Goal: Book appointment/travel/reservation

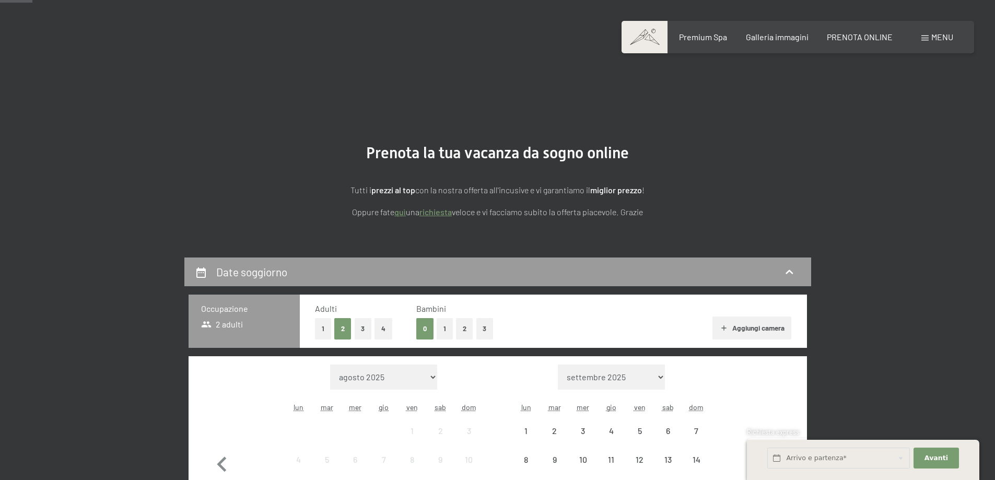
scroll to position [157, 0]
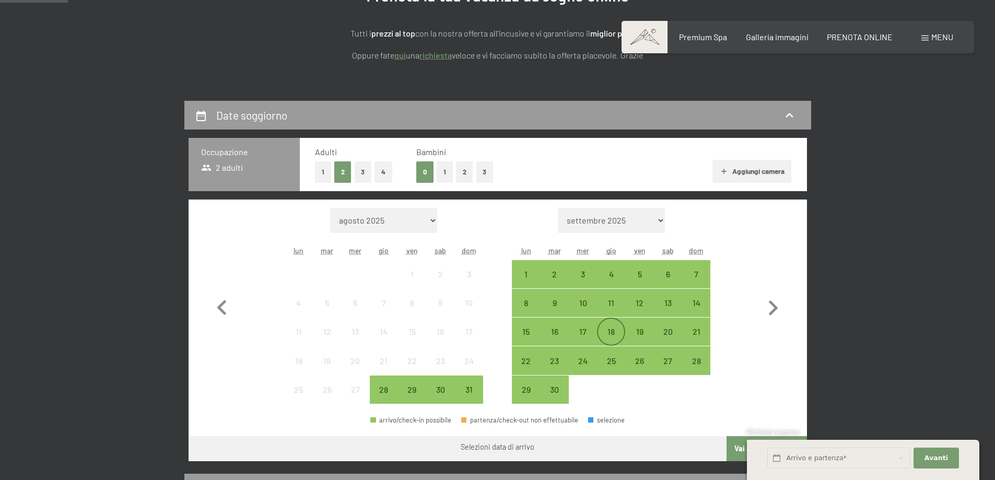
click at [609, 332] on div "18" at bounding box center [611, 341] width 26 height 26
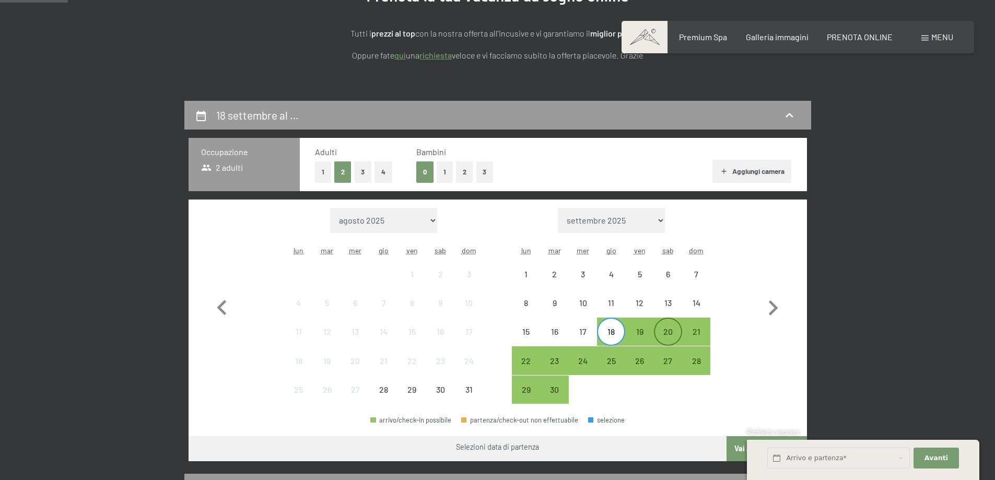
click at [672, 334] on div "20" at bounding box center [668, 341] width 26 height 26
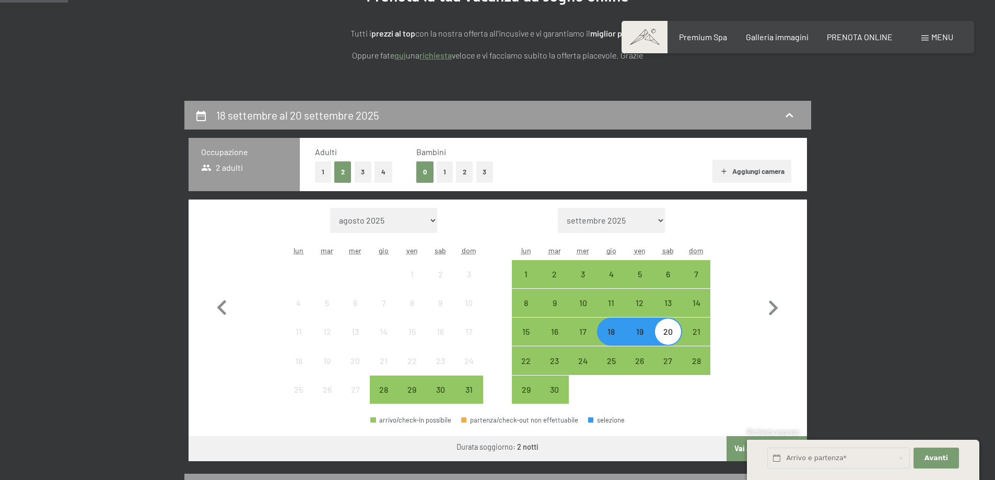
scroll to position [261, 0]
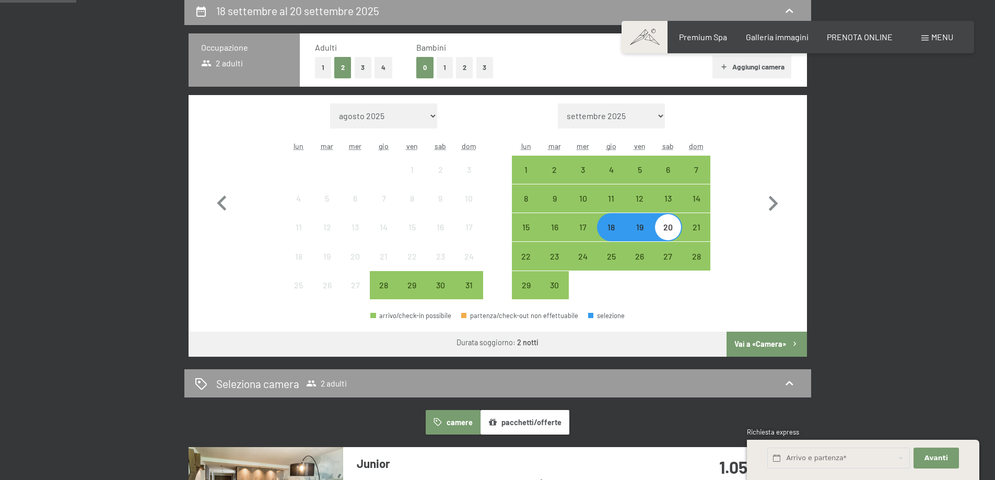
click at [772, 342] on button "Vai a «Camera»" at bounding box center [767, 344] width 80 height 25
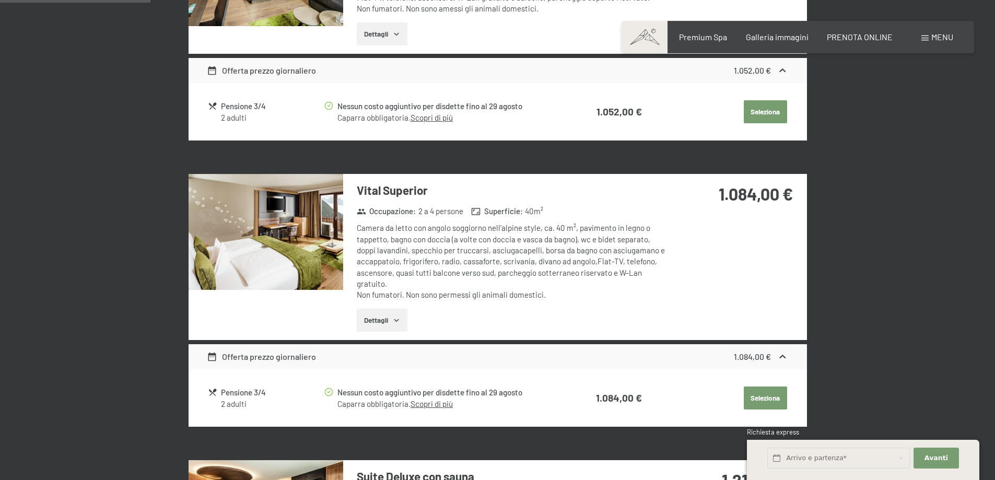
scroll to position [101, 0]
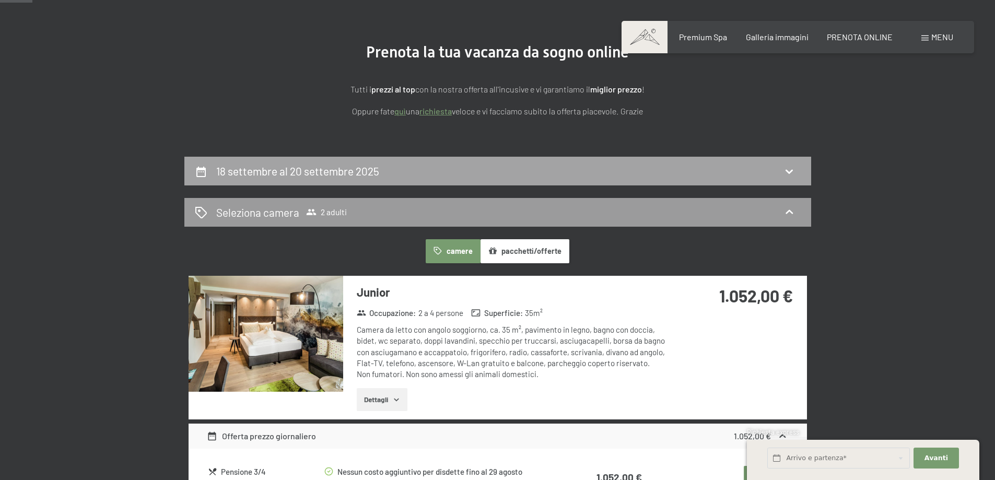
click at [790, 170] on icon at bounding box center [789, 171] width 13 height 13
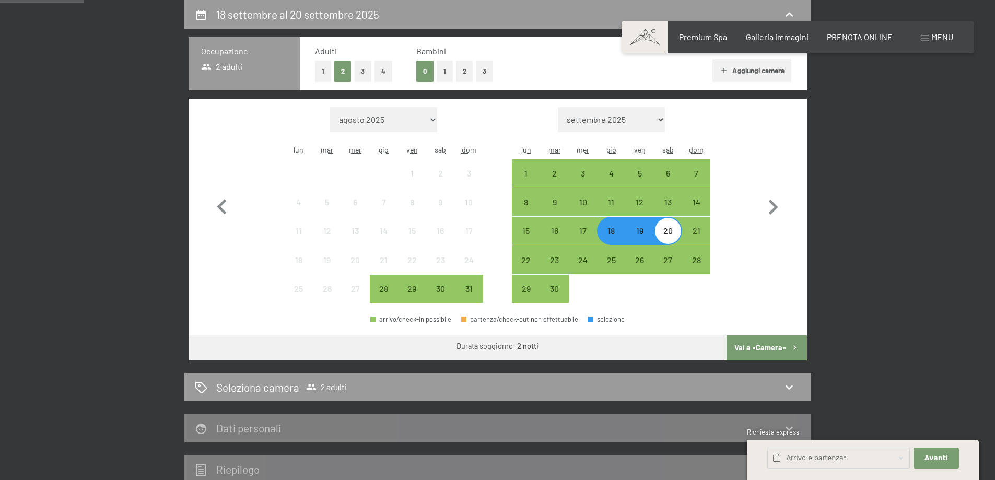
click at [765, 344] on button "Vai a «Camera»" at bounding box center [767, 347] width 80 height 25
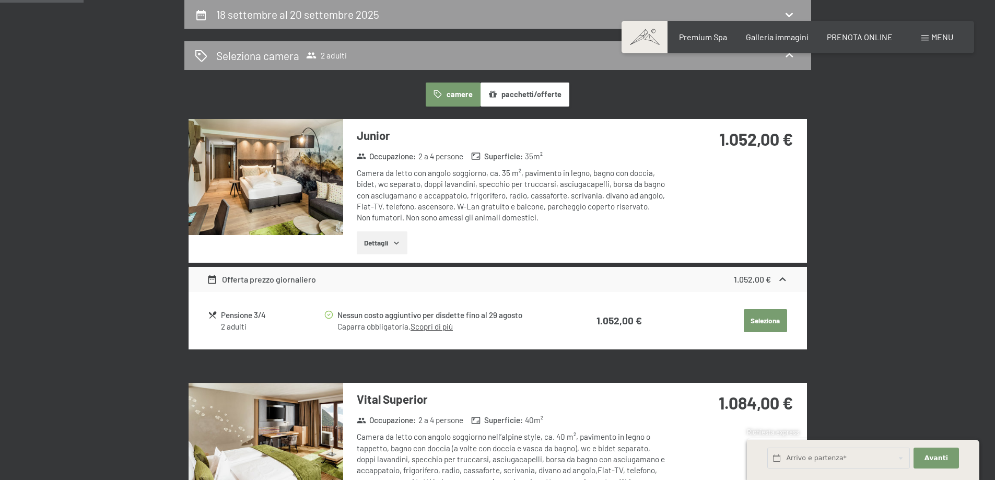
click at [395, 242] on icon "button" at bounding box center [396, 243] width 5 height 3
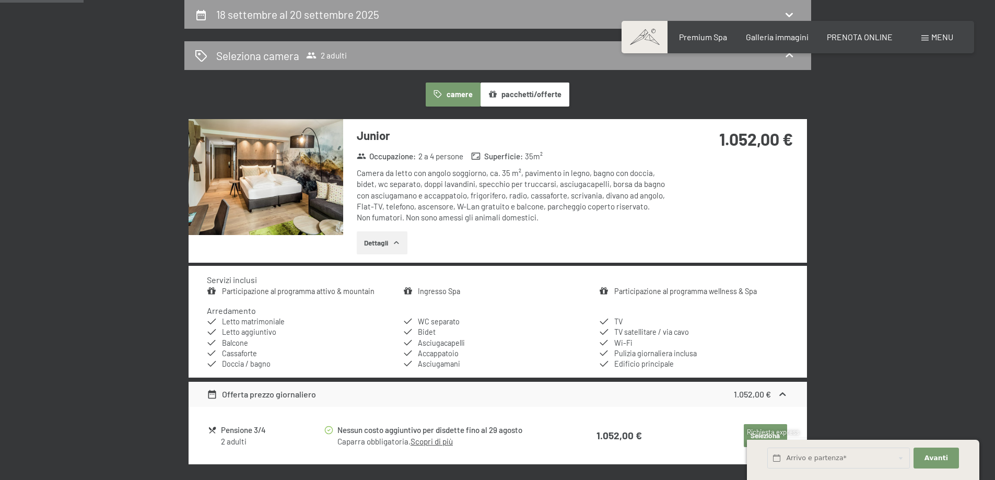
click at [395, 242] on icon "button" at bounding box center [396, 243] width 8 height 8
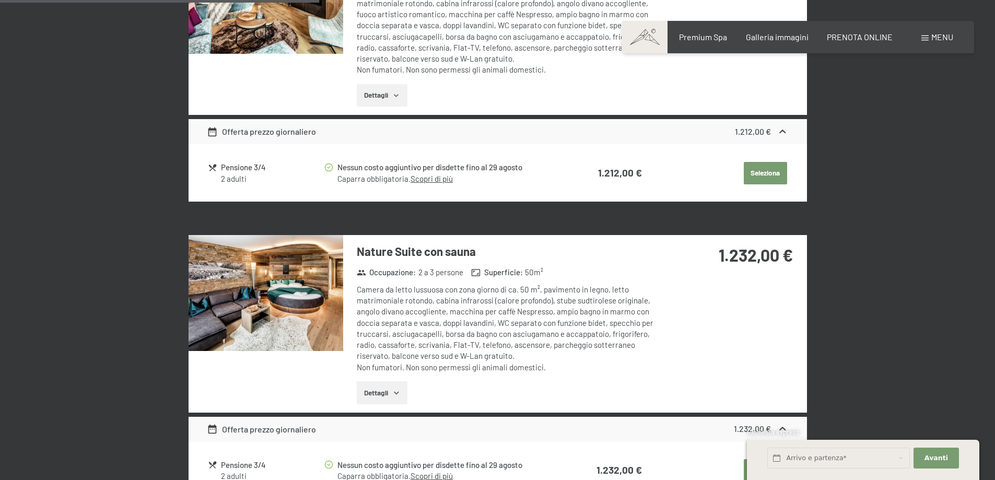
scroll to position [1198, 0]
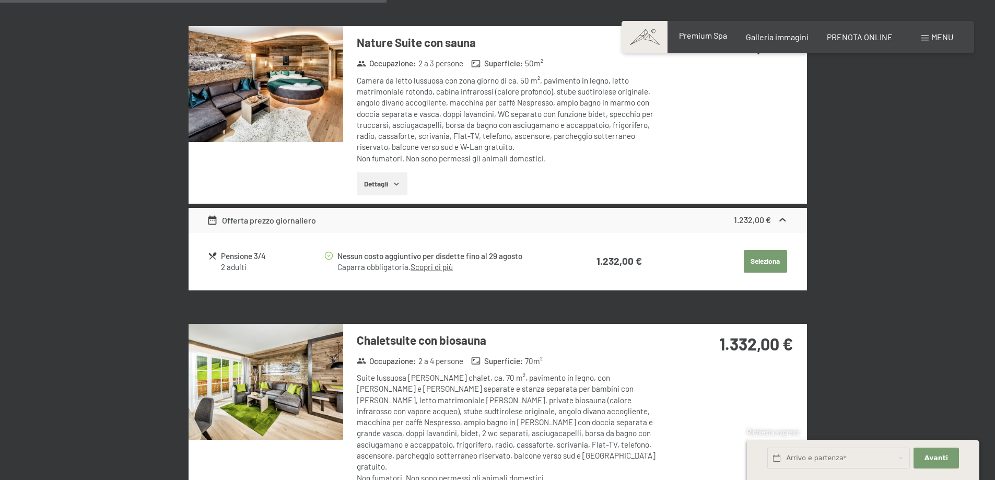
click at [709, 36] on span "Premium Spa" at bounding box center [703, 35] width 48 height 10
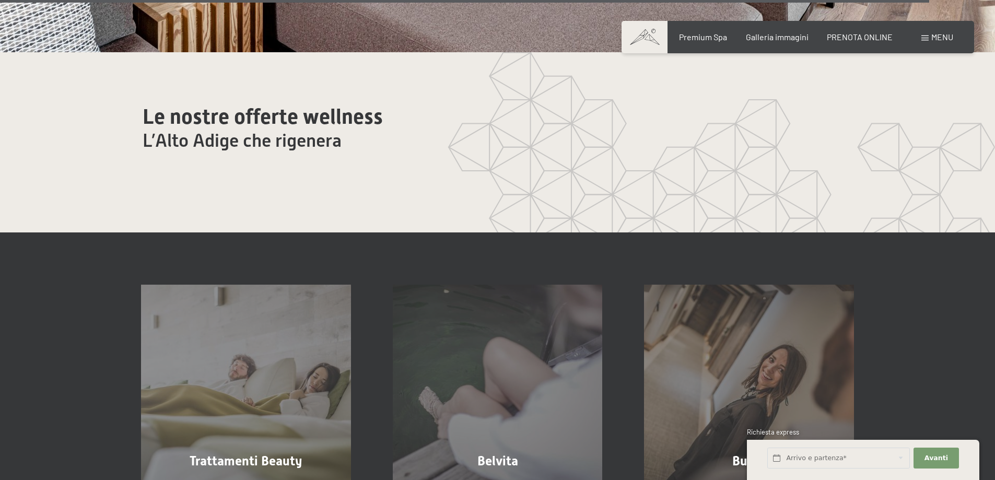
scroll to position [6426, 0]
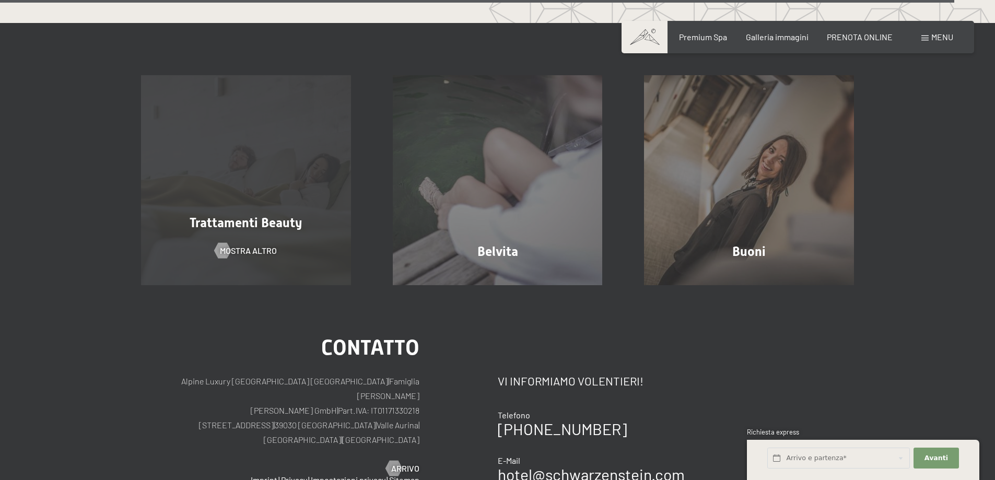
click at [234, 217] on div "Trattamenti Beauty" at bounding box center [246, 223] width 252 height 18
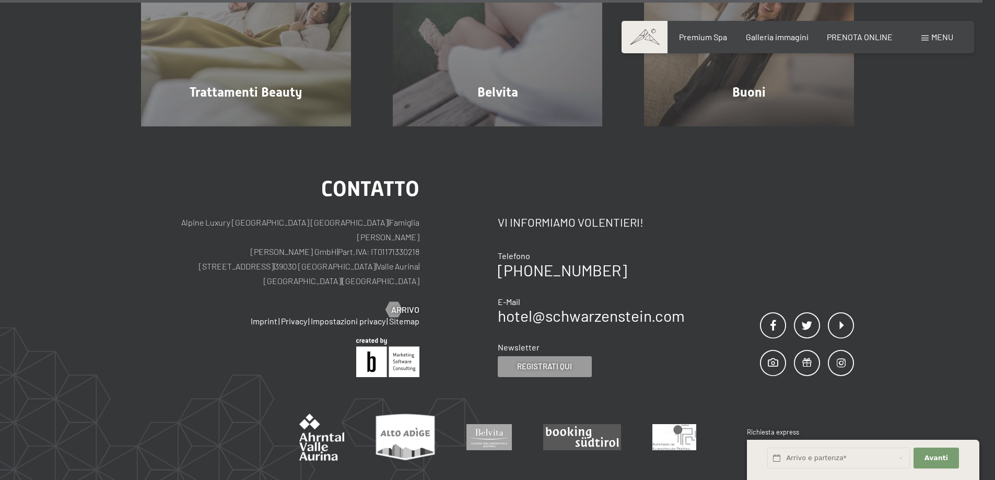
scroll to position [6203, 0]
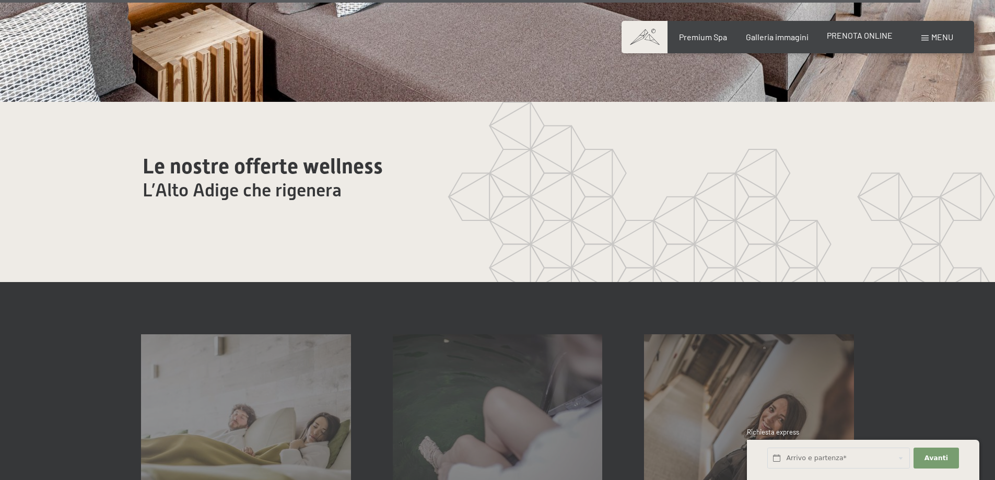
click at [870, 34] on span "PRENOTA ONLINE" at bounding box center [860, 35] width 66 height 10
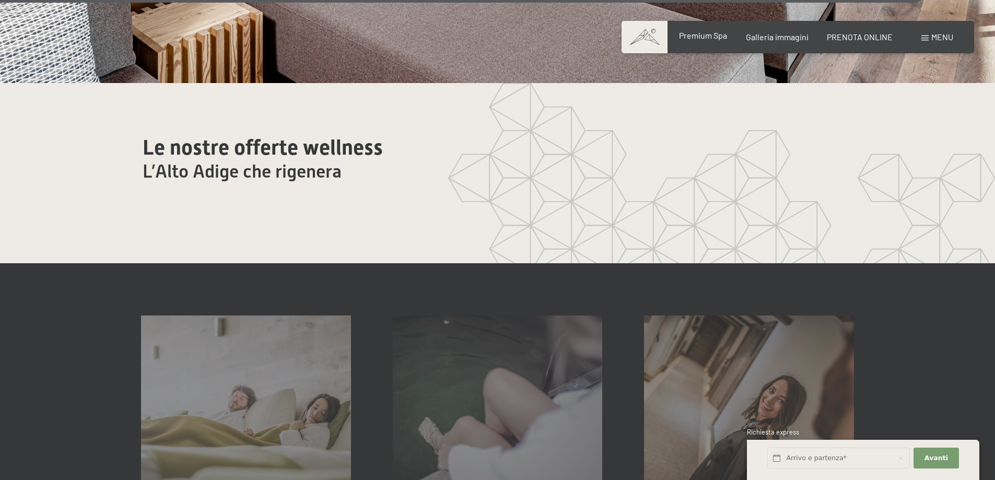
click at [694, 37] on span "Premium Spa" at bounding box center [703, 35] width 48 height 10
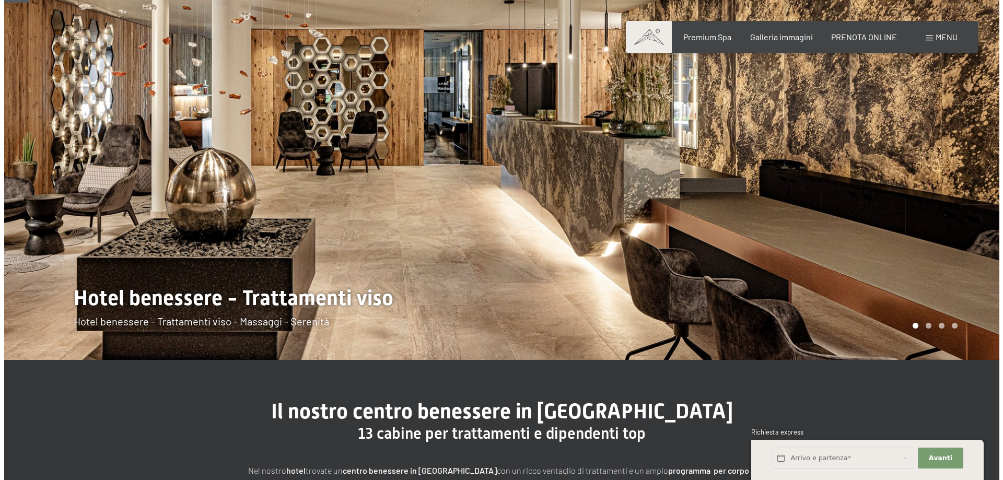
scroll to position [261, 0]
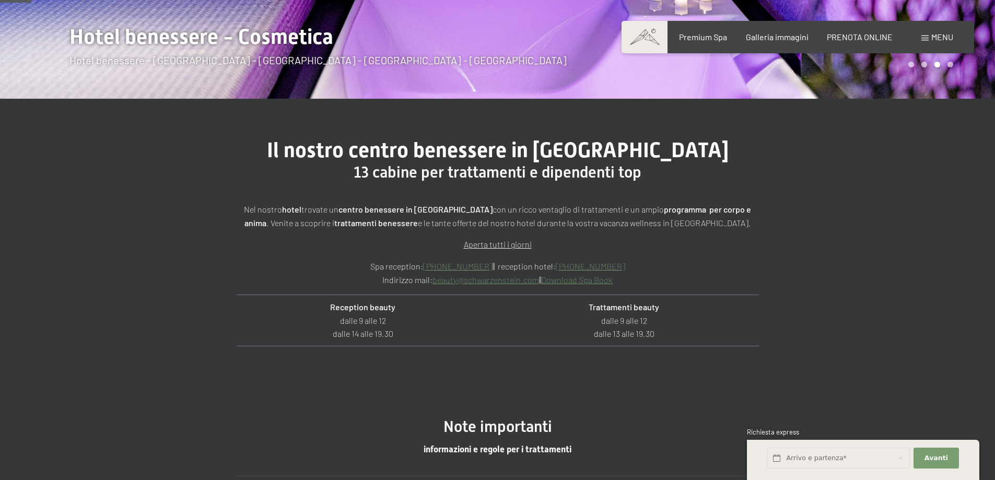
click at [929, 33] on div "Menu" at bounding box center [938, 36] width 32 height 11
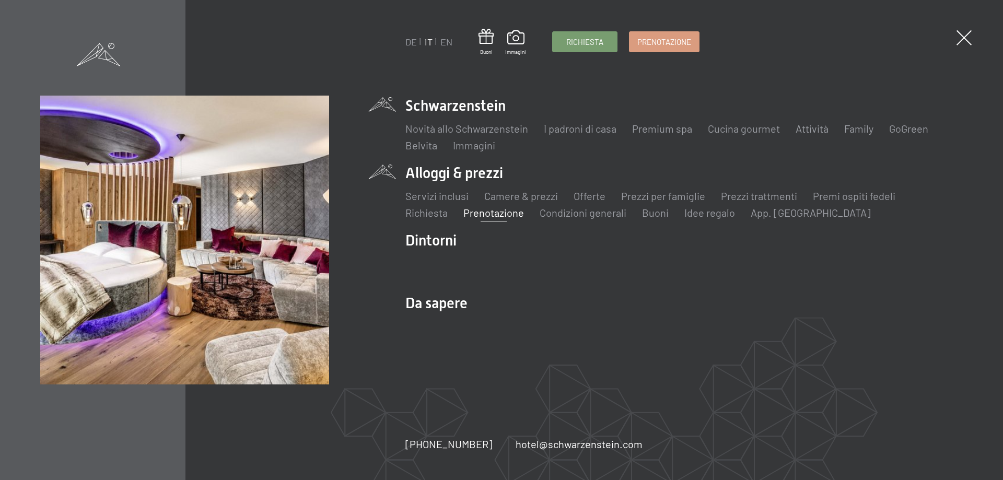
click at [488, 214] on link "Prenotazione" at bounding box center [493, 212] width 61 height 13
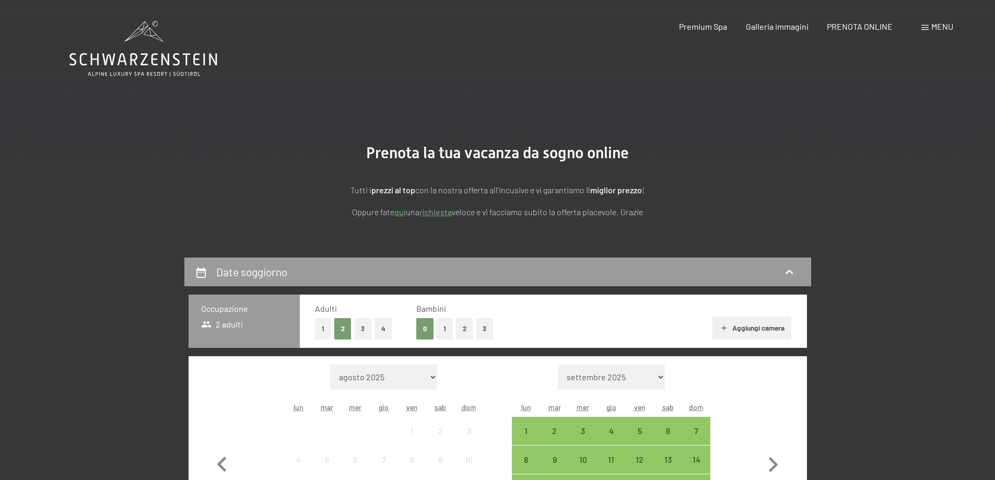
scroll to position [104, 0]
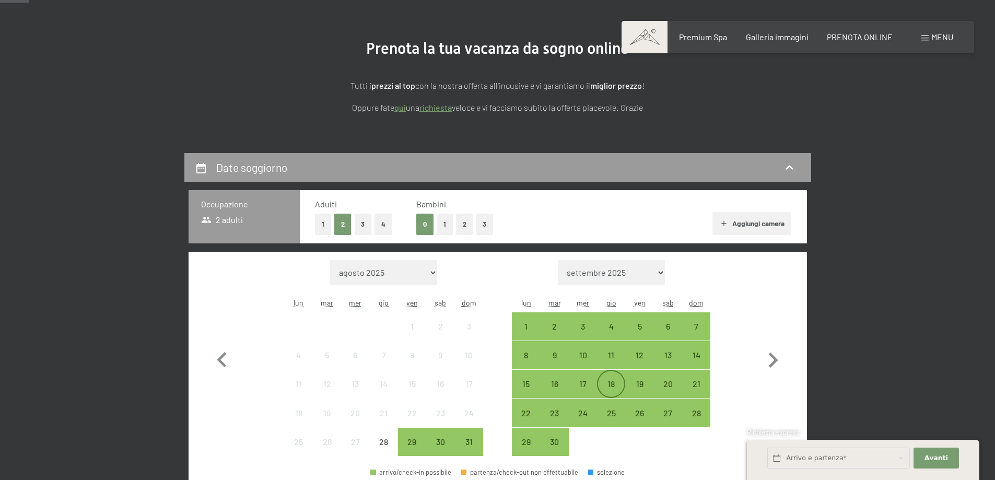
click at [608, 386] on div "18" at bounding box center [611, 393] width 26 height 26
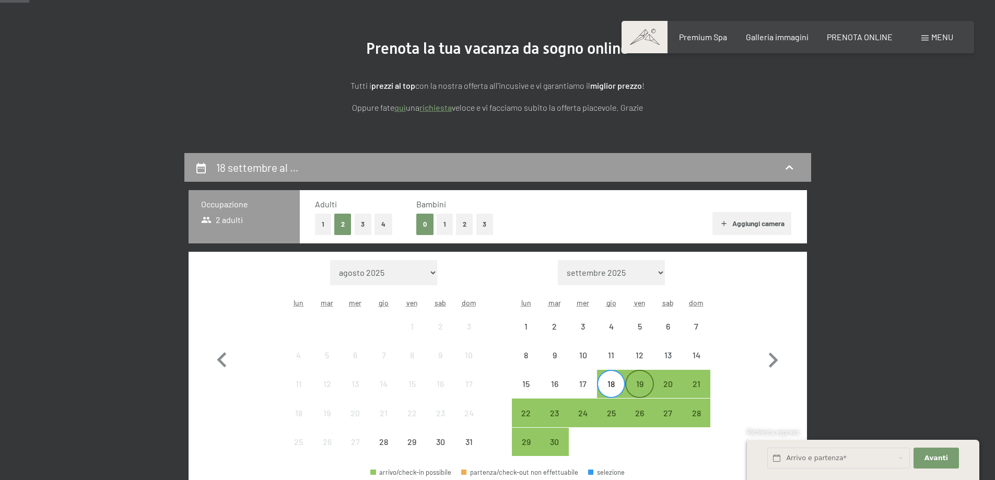
click at [644, 386] on div "19" at bounding box center [639, 393] width 26 height 26
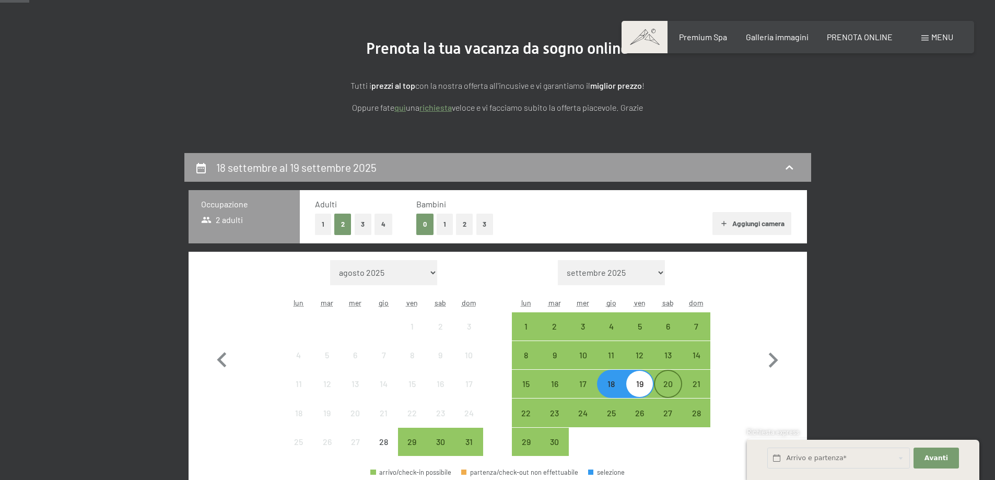
click at [674, 389] on div "20" at bounding box center [668, 393] width 26 height 26
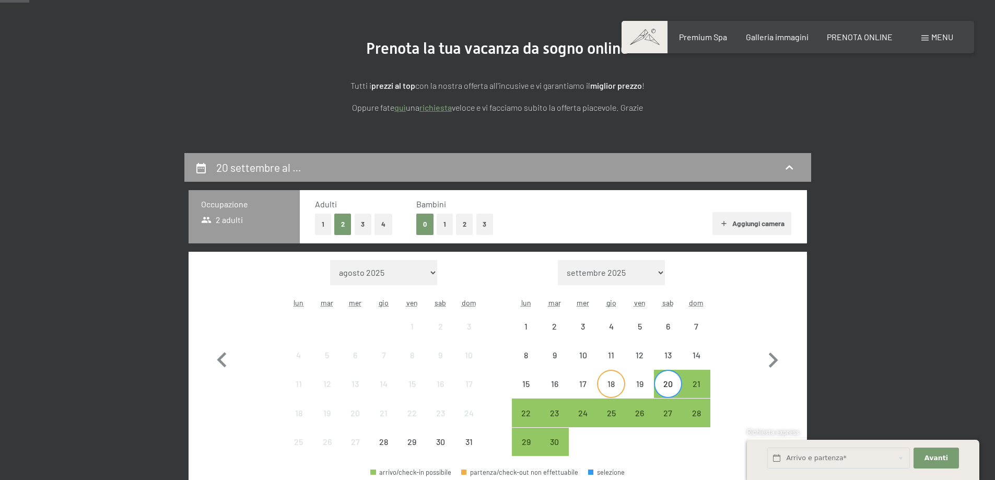
click at [621, 389] on div "18" at bounding box center [611, 393] width 26 height 26
click at [642, 388] on div "19" at bounding box center [639, 393] width 26 height 26
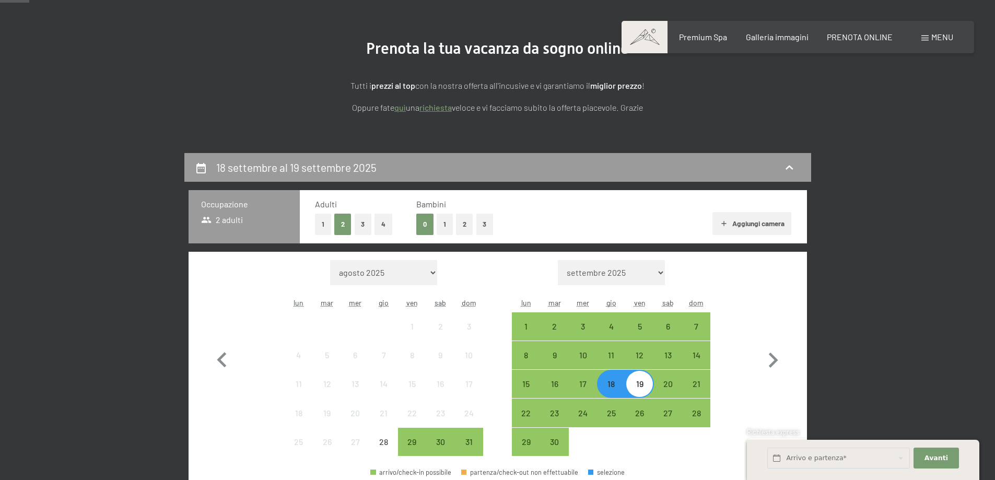
scroll to position [313, 0]
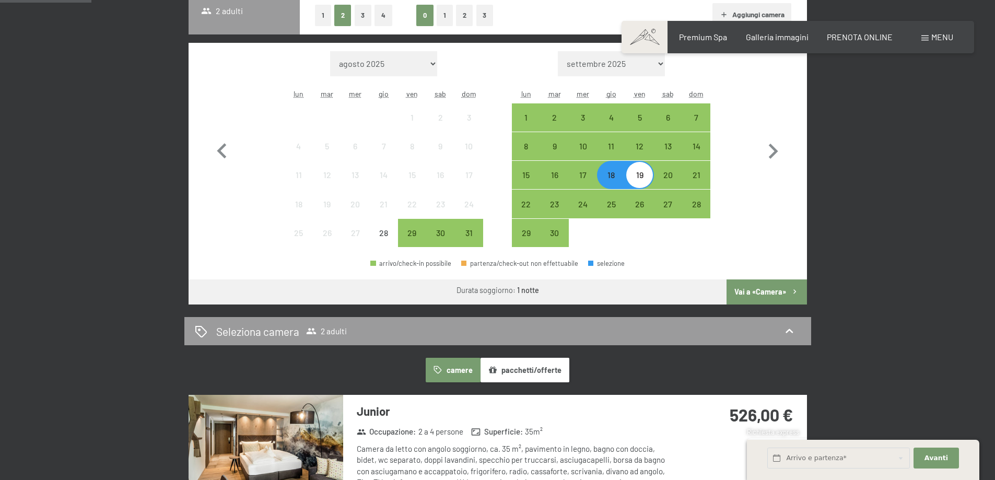
click at [763, 286] on button "Vai a «Camera»" at bounding box center [767, 292] width 80 height 25
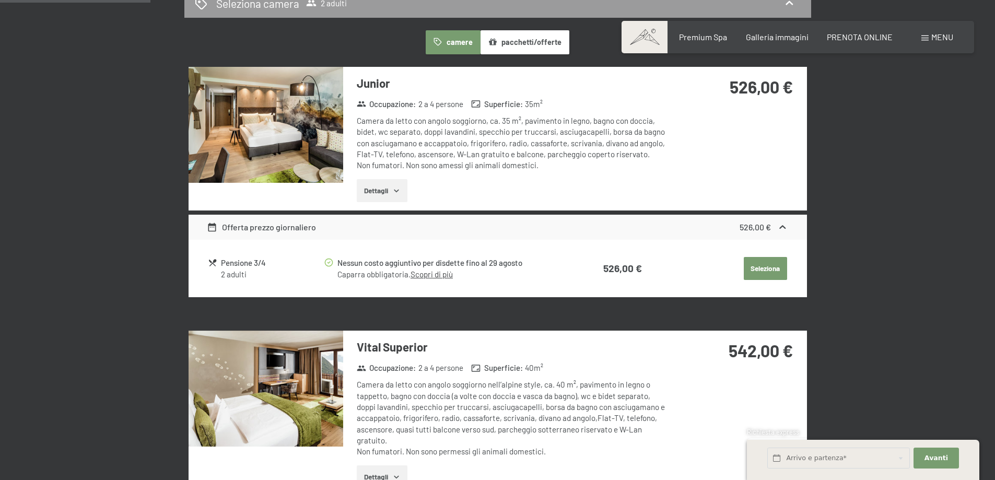
scroll to position [467, 0]
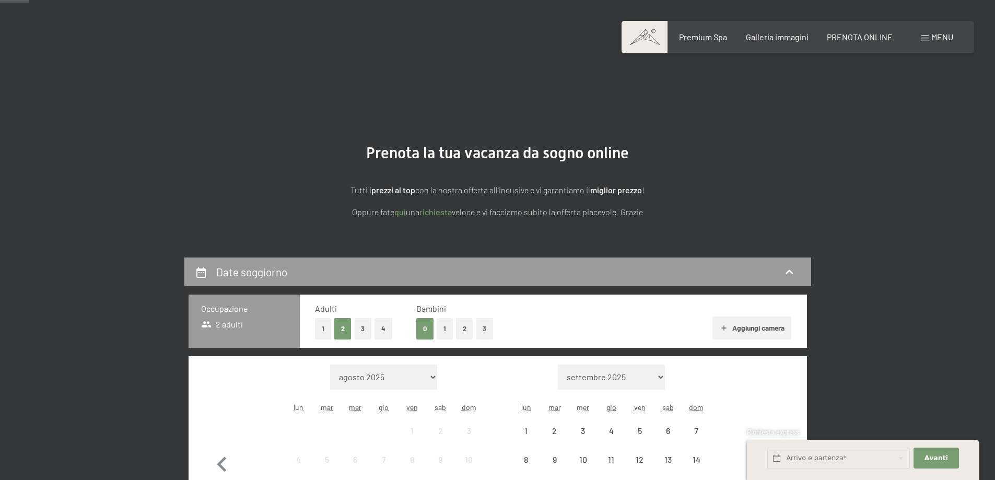
scroll to position [157, 0]
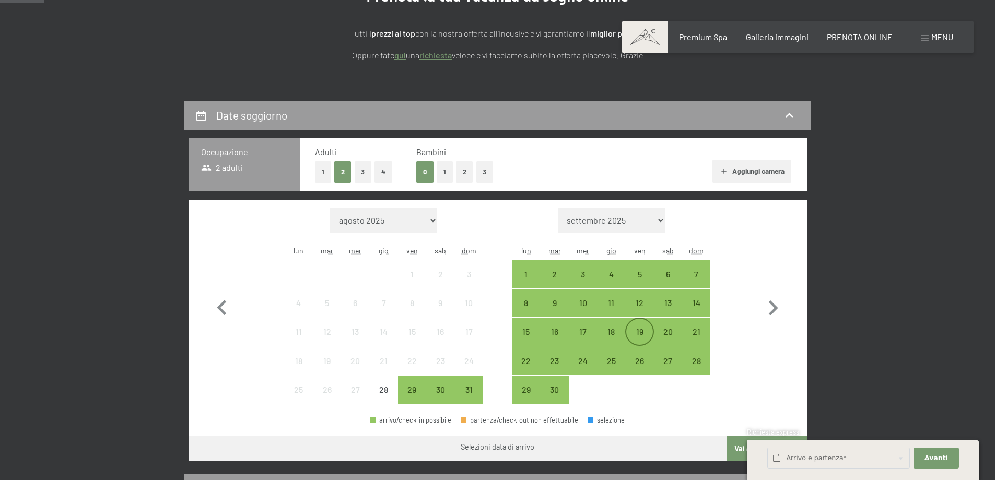
click at [648, 333] on div "19" at bounding box center [639, 341] width 26 height 26
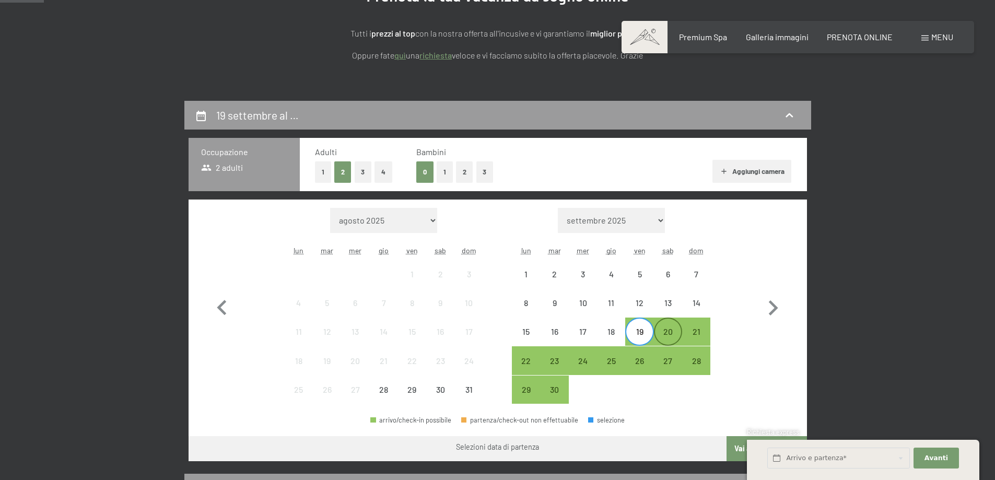
click at [667, 335] on div "20" at bounding box center [668, 341] width 26 height 26
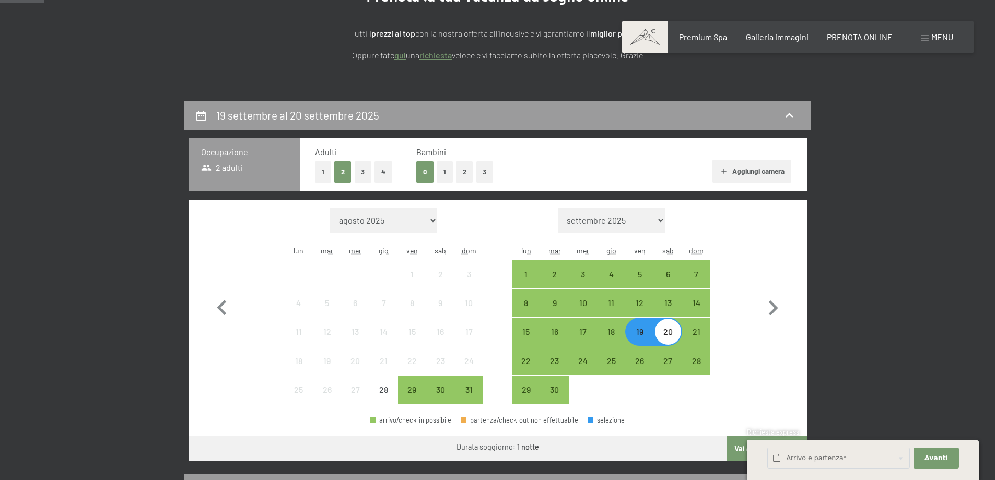
scroll to position [209, 0]
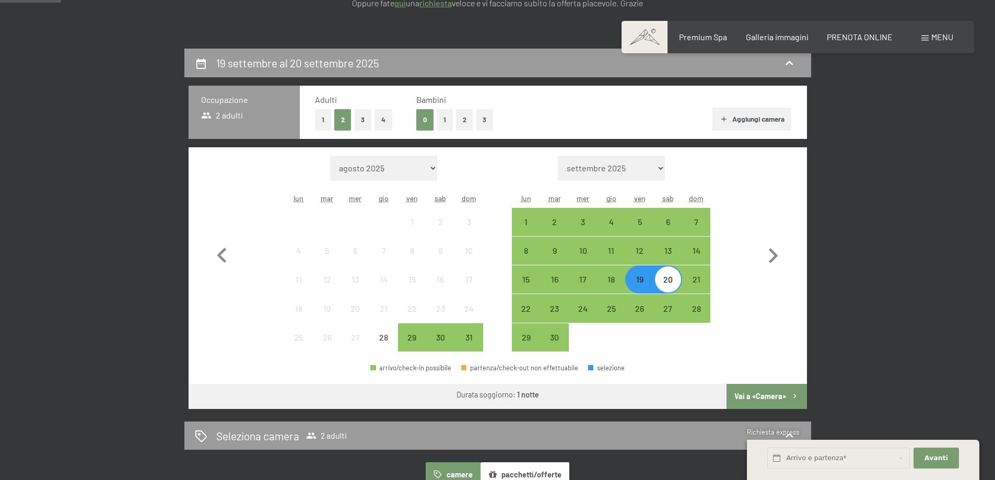
click at [769, 394] on button "Vai a «Camera»" at bounding box center [767, 396] width 80 height 25
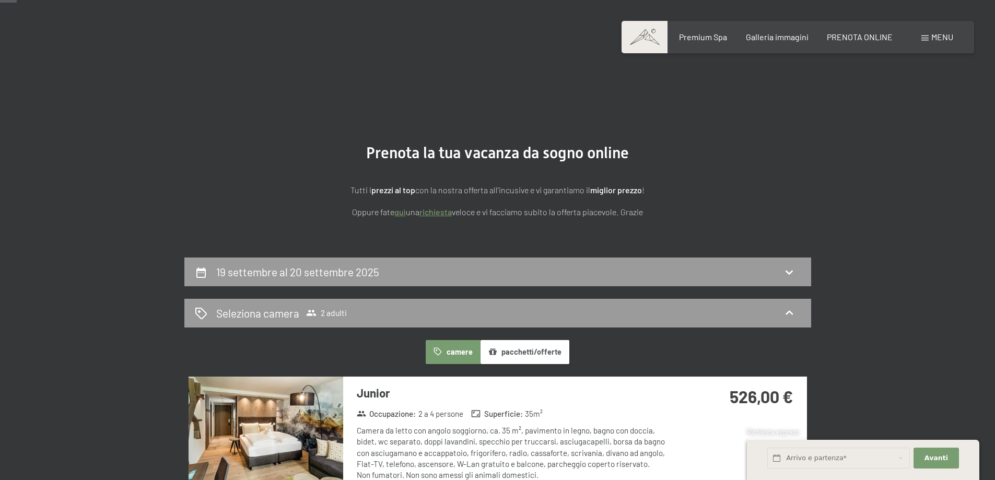
scroll to position [261, 0]
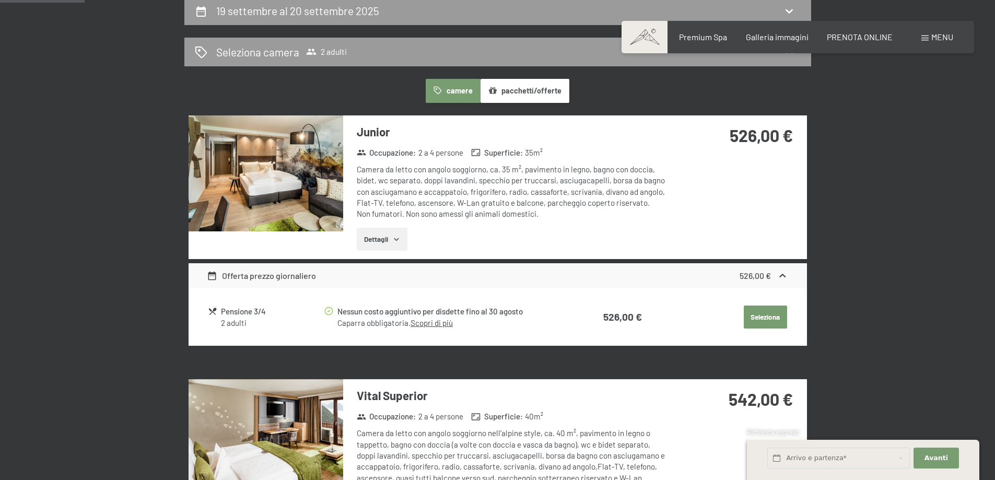
click at [395, 239] on icon "button" at bounding box center [396, 239] width 5 height 3
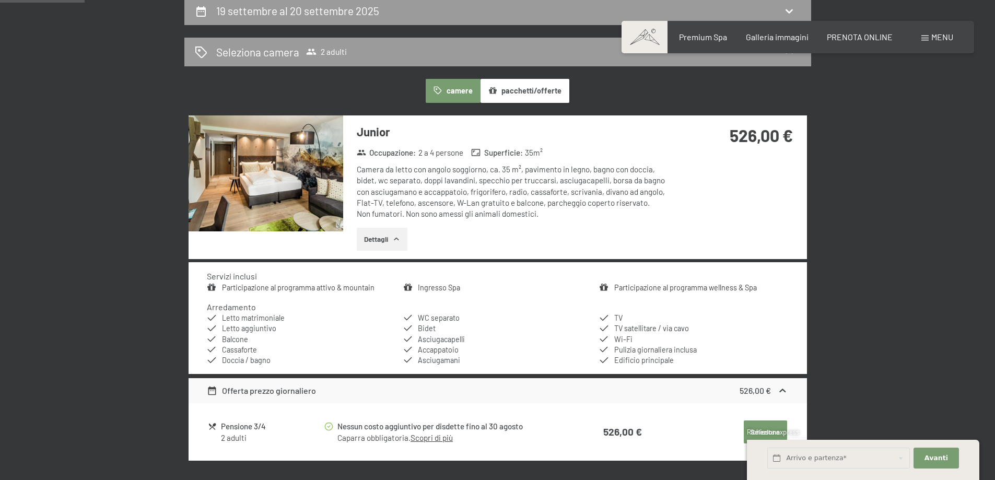
scroll to position [418, 0]
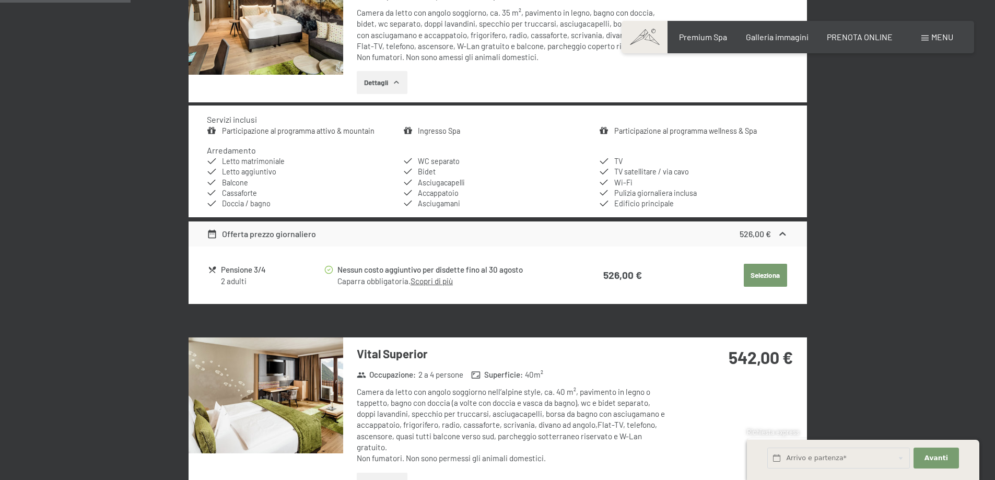
click at [441, 283] on link "Scopri di più" at bounding box center [432, 280] width 42 height 9
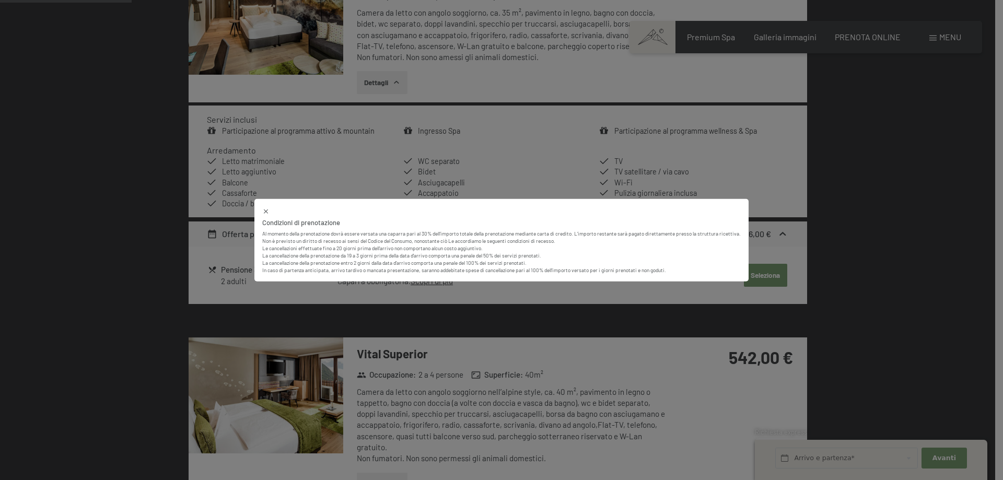
click at [564, 249] on p "Non è previsto un diritto di recesso ai sensi del Codice del Consumo, nonostant…" at bounding box center [501, 255] width 479 height 37
click at [901, 240] on div "Condizioni di prenotazione Al momento della prenotazione dovrà essere versata u…" at bounding box center [501, 240] width 1003 height 480
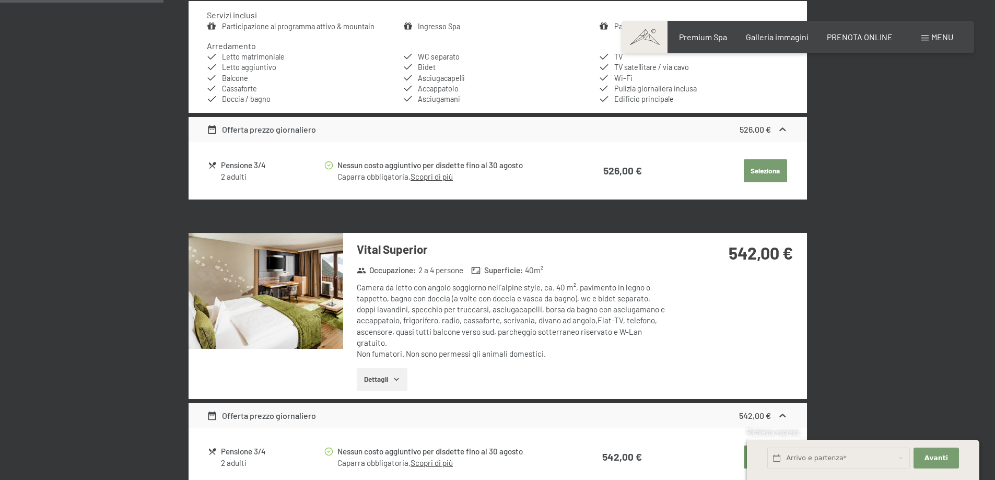
scroll to position [679, 0]
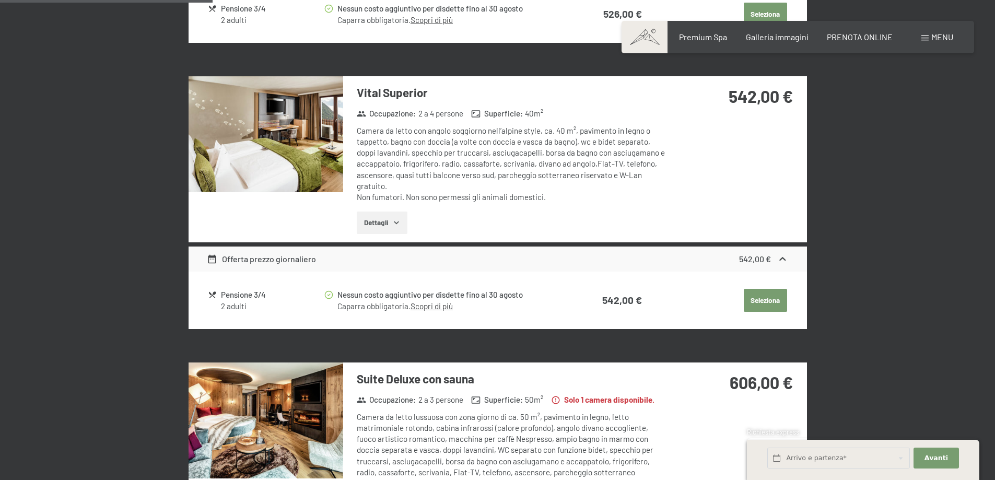
click at [757, 261] on strong "542,00 €" at bounding box center [755, 259] width 32 height 10
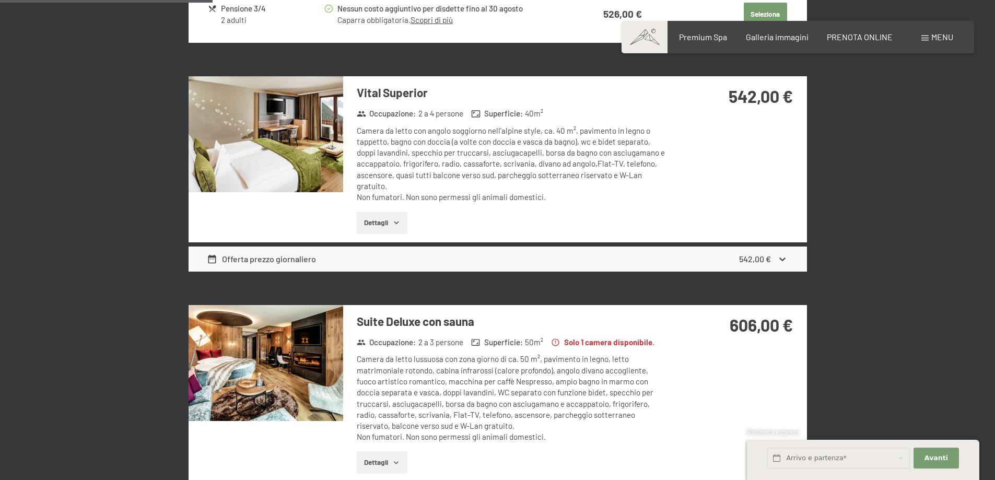
click at [781, 259] on icon at bounding box center [783, 260] width 6 height 4
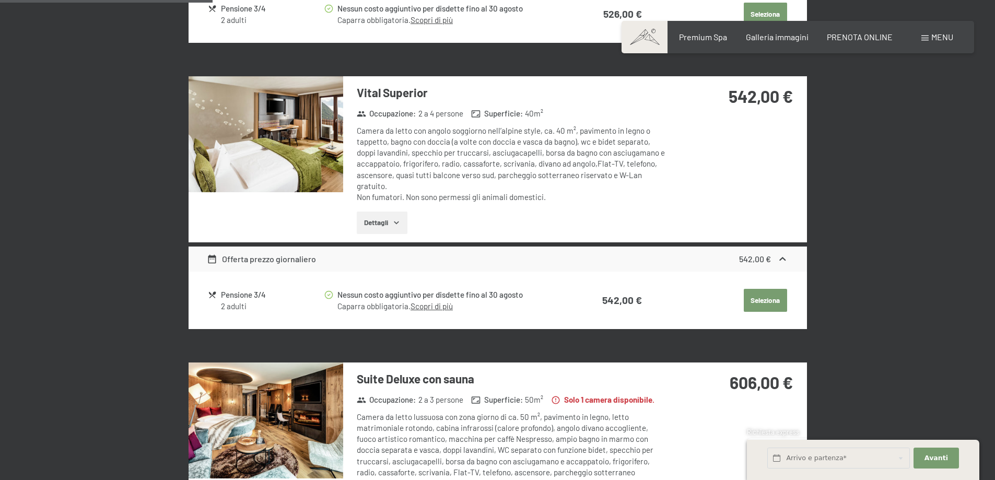
click at [770, 26] on button "Seleziona" at bounding box center [765, 14] width 43 height 23
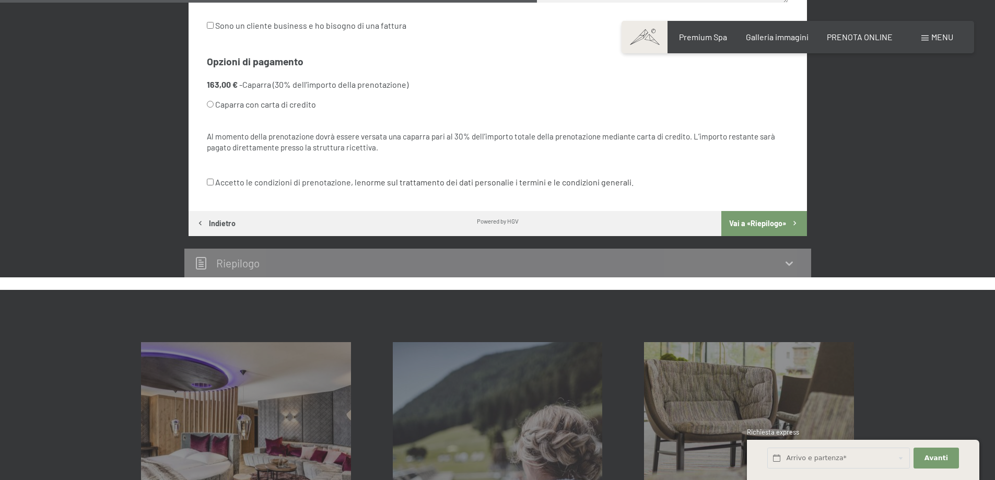
scroll to position [258, 0]
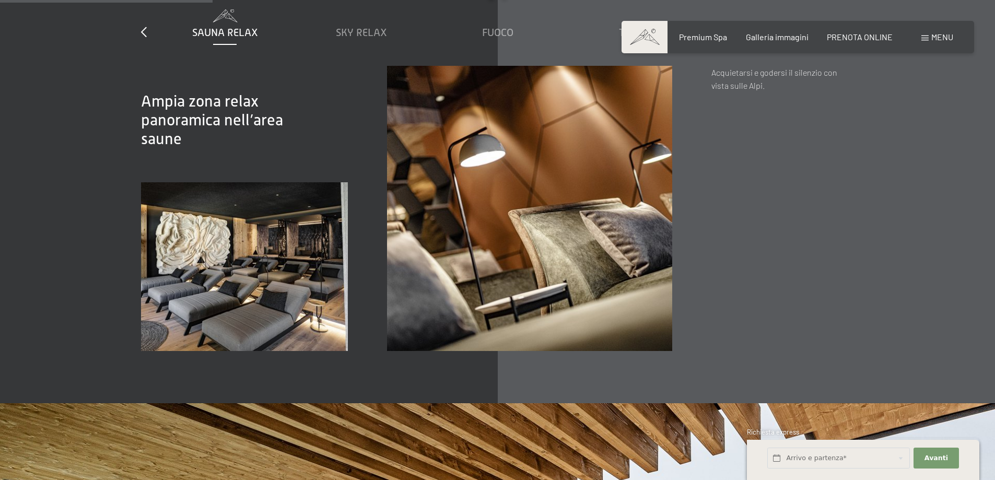
scroll to position [1411, 0]
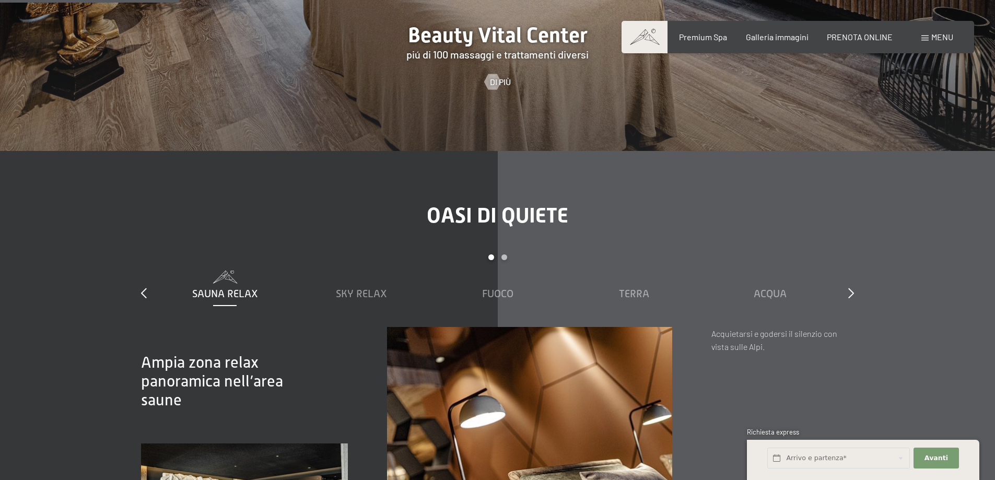
click at [223, 288] on span "Sauna relax" at bounding box center [225, 293] width 66 height 11
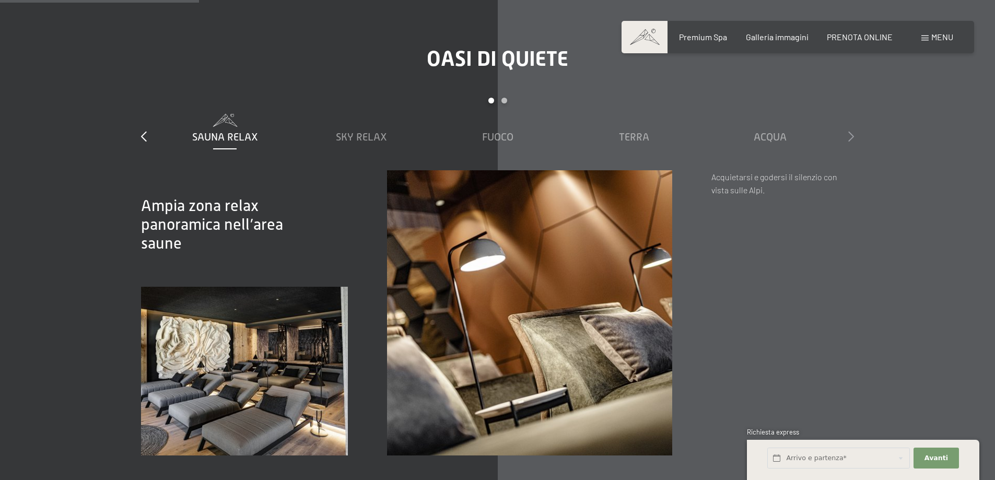
click at [854, 131] on icon at bounding box center [851, 136] width 6 height 10
